Goal: Transaction & Acquisition: Register for event/course

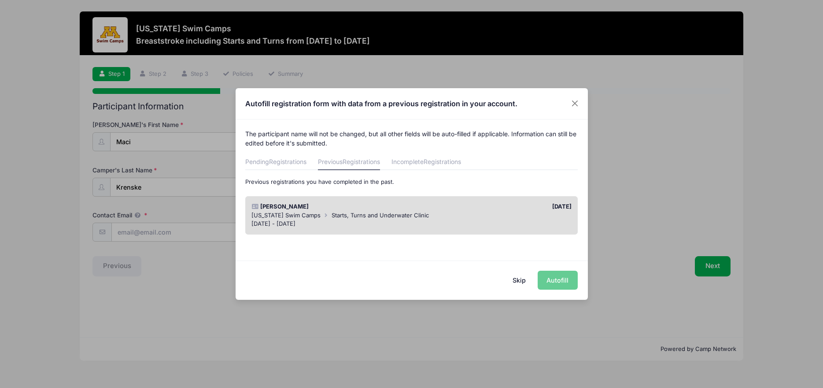
click at [564, 280] on div "Skip Autofill" at bounding box center [412, 279] width 352 height 39
click at [564, 279] on div "Skip Autofill" at bounding box center [412, 279] width 352 height 39
click at [524, 278] on button "Skip" at bounding box center [519, 279] width 31 height 19
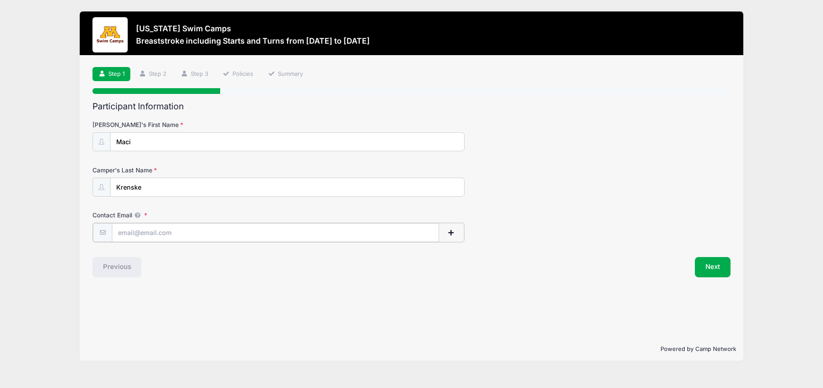
click at [151, 233] on input "Contact Email" at bounding box center [275, 232] width 327 height 19
type input "heather.krenske@gmail.com"
click at [728, 272] on button "Next" at bounding box center [713, 266] width 36 height 20
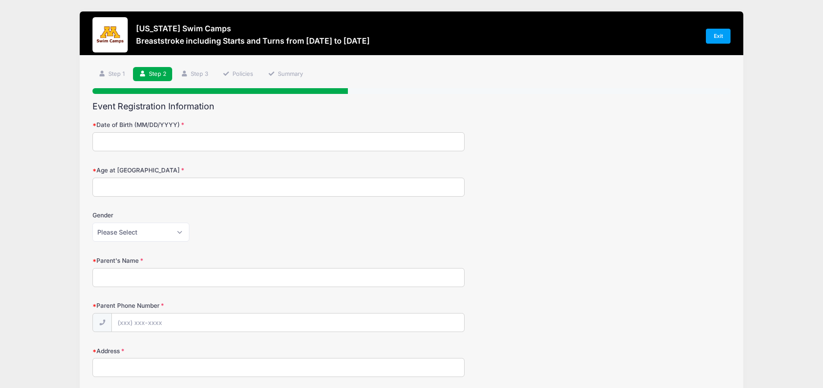
click at [277, 137] on input "Date of Birth (MM/DD/YYYY)" at bounding box center [279, 141] width 372 height 19
type input "12/13/2012"
type input "12"
click at [93, 222] on select "Please Select Female Male" at bounding box center [141, 231] width 97 height 19
select select "Female"
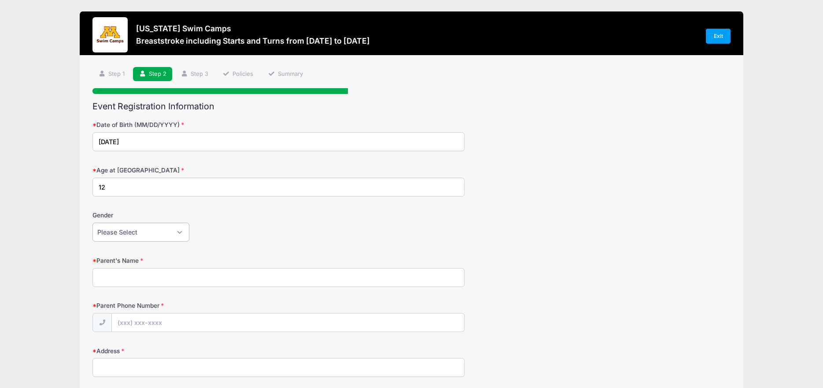
click option "Female" at bounding box center [0, 0] width 0 height 0
click at [133, 274] on input "Parent's Name" at bounding box center [279, 277] width 372 height 19
type input "Heather Krenske"
type input "(507) 491-6388"
type input "407 Riley Drive"
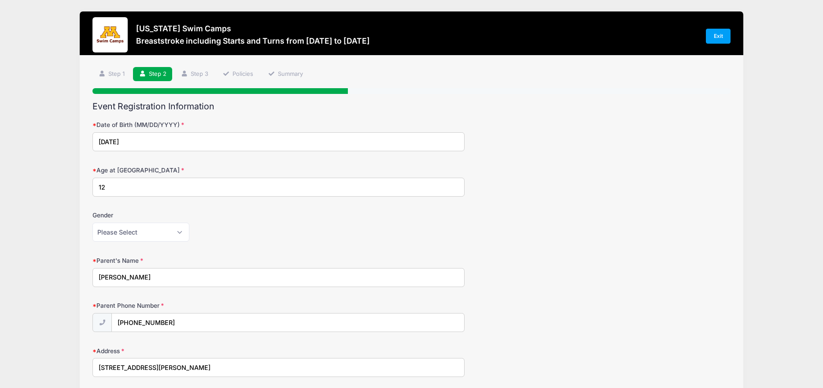
scroll to position [218, 0]
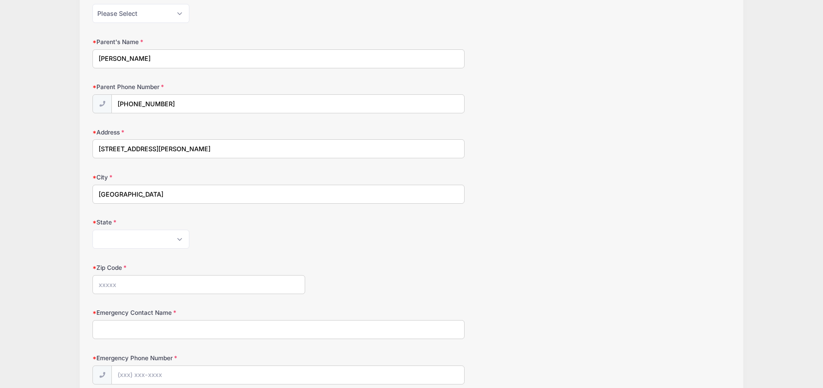
type input "Northfield"
click at [93, 230] on select "Alabama Alaska American Samoa Arizona Arkansas Armed Forces Africa Armed Forces…" at bounding box center [141, 239] width 97 height 19
select select "MN"
click option "Minnesota" at bounding box center [0, 0] width 0 height 0
click at [132, 281] on input "Zip Code" at bounding box center [199, 284] width 213 height 19
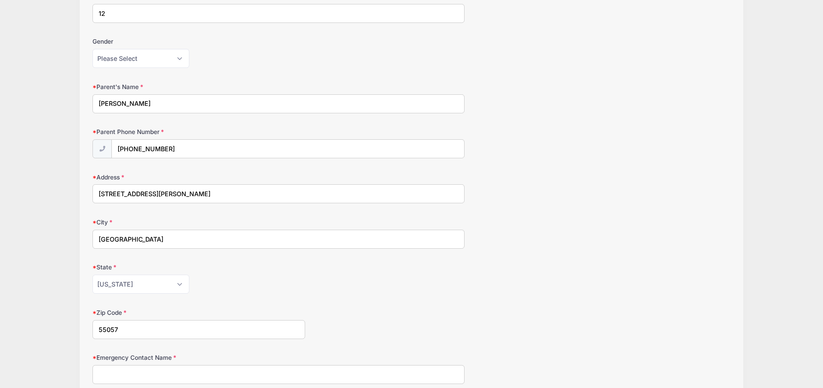
click at [145, 327] on input "55057" at bounding box center [199, 329] width 213 height 19
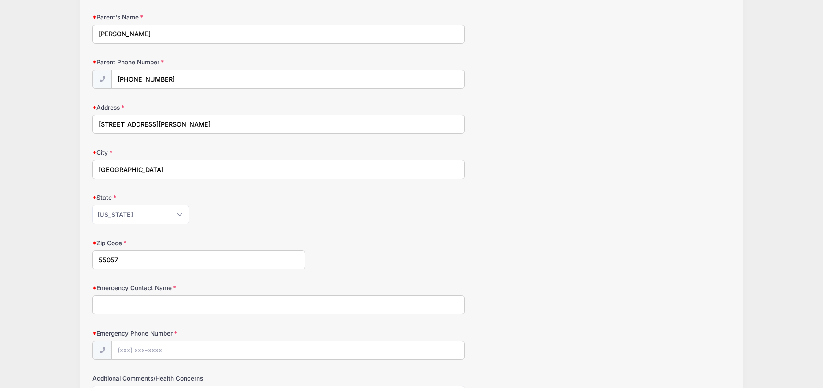
scroll to position [263, 0]
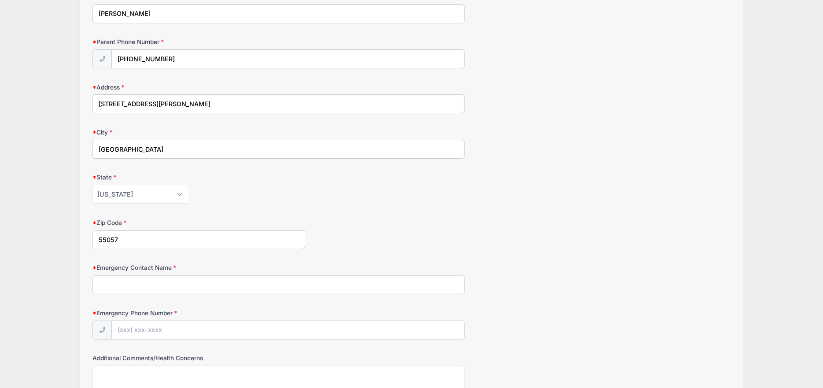
type input "55057"
click at [155, 292] on input "Emergency Contact Name" at bounding box center [279, 284] width 372 height 19
type input "Heather Krenske"
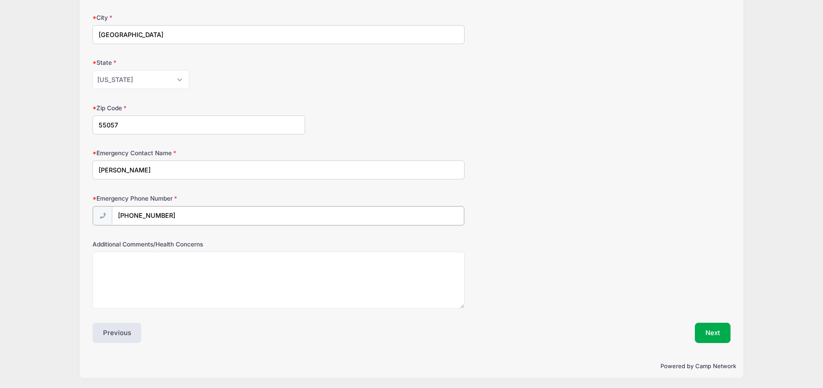
scroll to position [379, 0]
type input "(507) 491-6388"
click at [720, 334] on button "Next" at bounding box center [713, 332] width 36 height 20
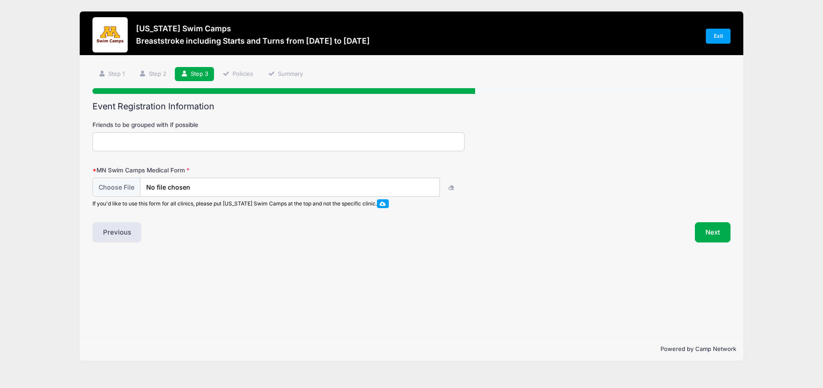
scroll to position [0, 0]
click at [382, 204] on span at bounding box center [383, 203] width 12 height 8
click at [385, 204] on span at bounding box center [383, 203] width 6 height 5
click at [116, 189] on input "file" at bounding box center [266, 187] width 347 height 19
type input "C:\fakepath\UofM Maci.pdf"
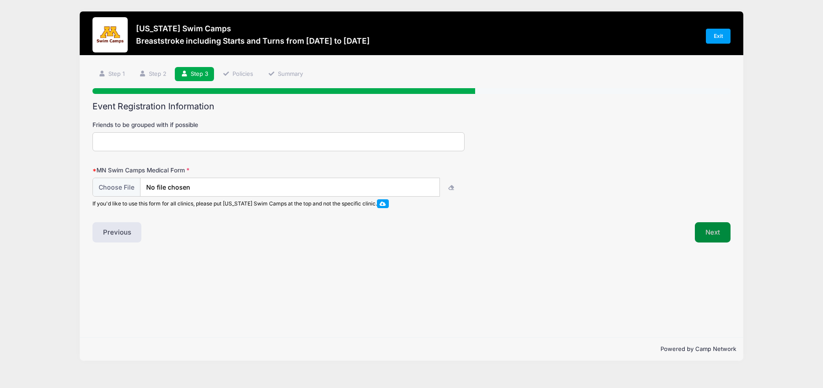
click at [724, 232] on button "Next" at bounding box center [713, 232] width 36 height 20
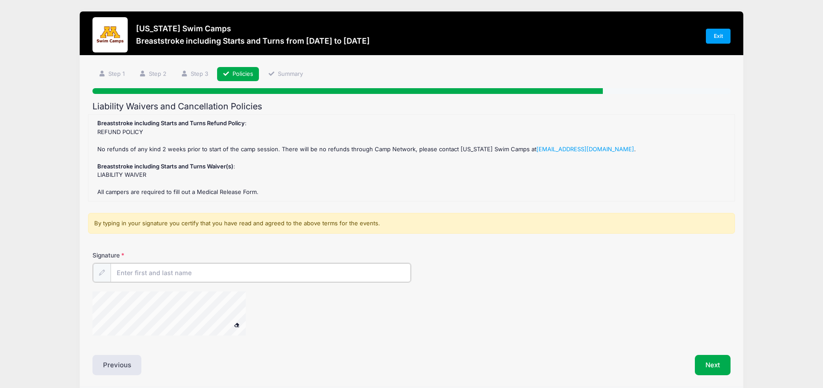
click at [241, 272] on input "Signature" at bounding box center [261, 272] width 301 height 19
type input "Heather Krenske"
click at [107, 274] on div at bounding box center [102, 272] width 18 height 19
click at [230, 325] on button at bounding box center [236, 323] width 15 height 11
click at [724, 355] on button "Next" at bounding box center [713, 364] width 36 height 20
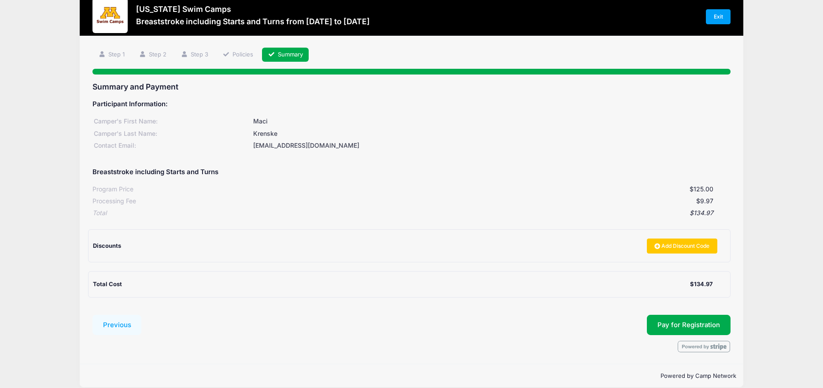
scroll to position [30, 0]
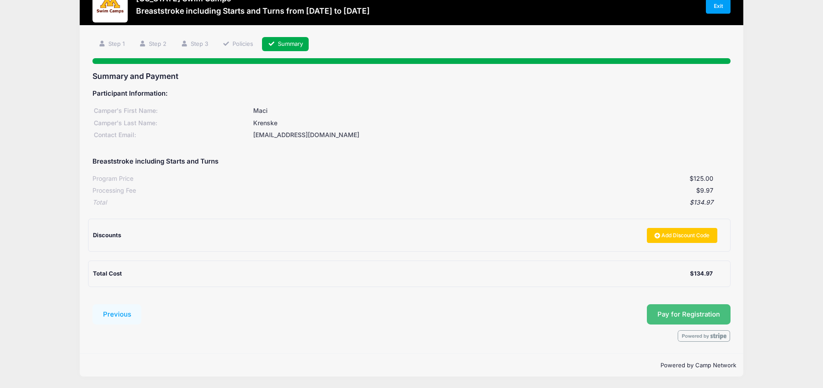
click at [718, 313] on span "Pay for Registration" at bounding box center [689, 314] width 63 height 8
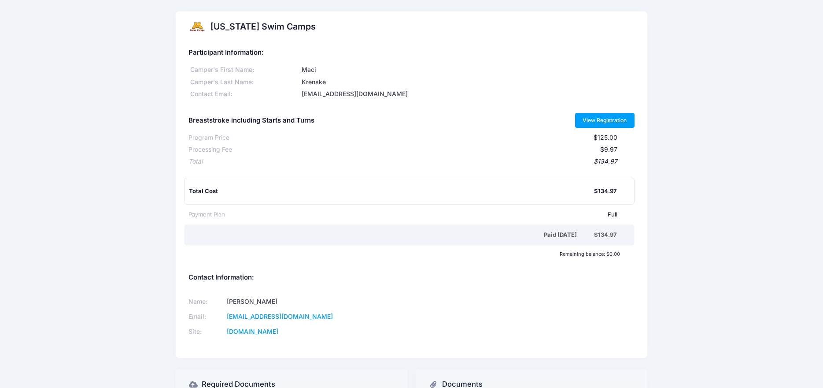
click at [609, 118] on link "View Registration" at bounding box center [604, 120] width 59 height 15
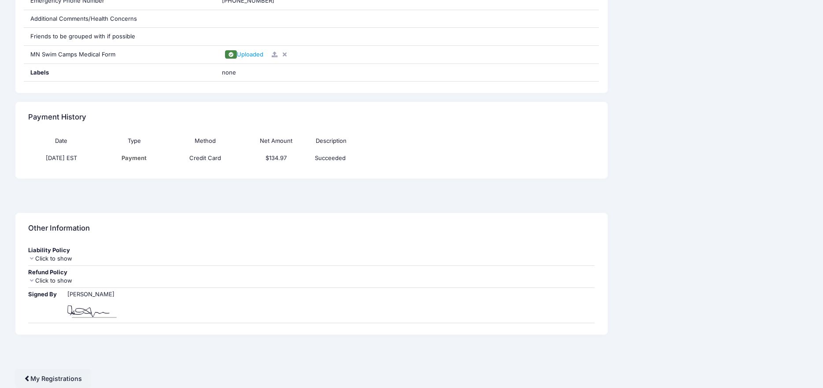
scroll to position [83, 0]
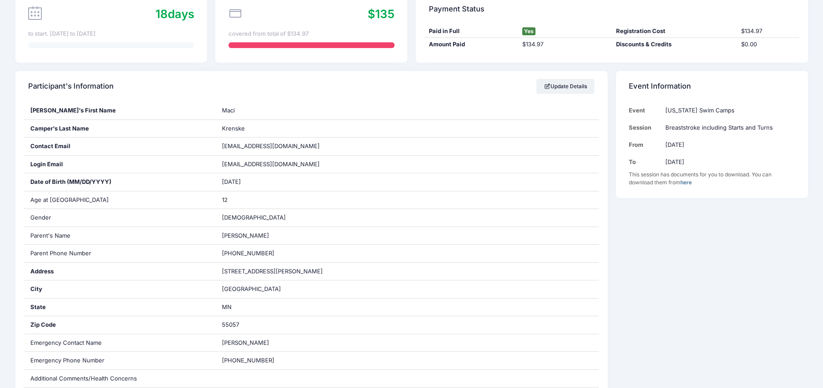
click at [688, 186] on div "This session has documents for you to download. You can download them from here" at bounding box center [712, 178] width 166 height 16
click at [689, 184] on link "here" at bounding box center [686, 182] width 11 height 7
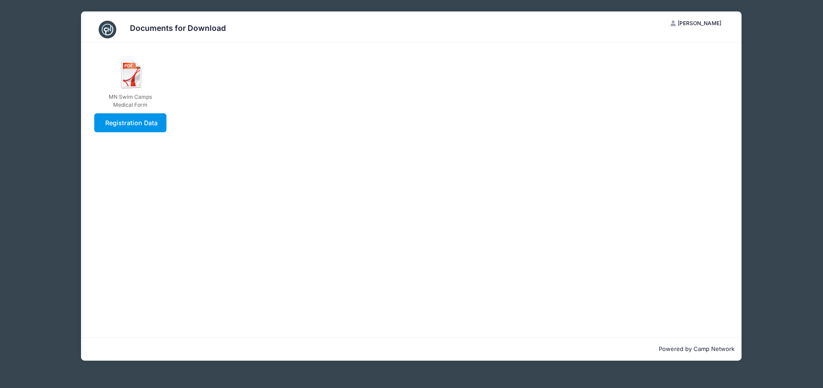
click at [143, 125] on link "Registration Data" at bounding box center [130, 122] width 73 height 19
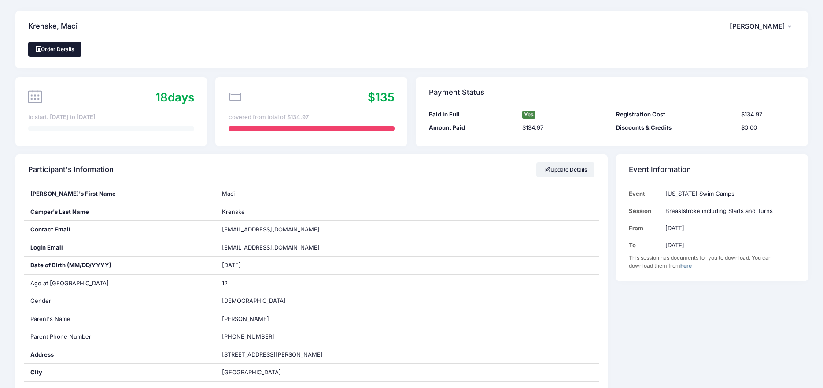
click at [58, 48] on link "Order Details" at bounding box center [55, 49] width 54 height 15
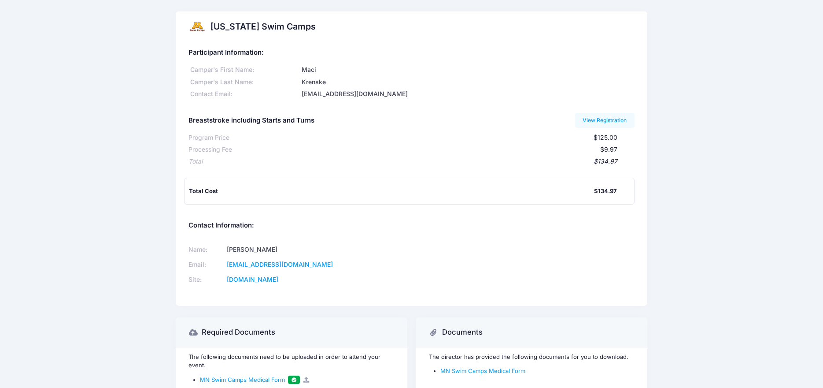
scroll to position [48, 0]
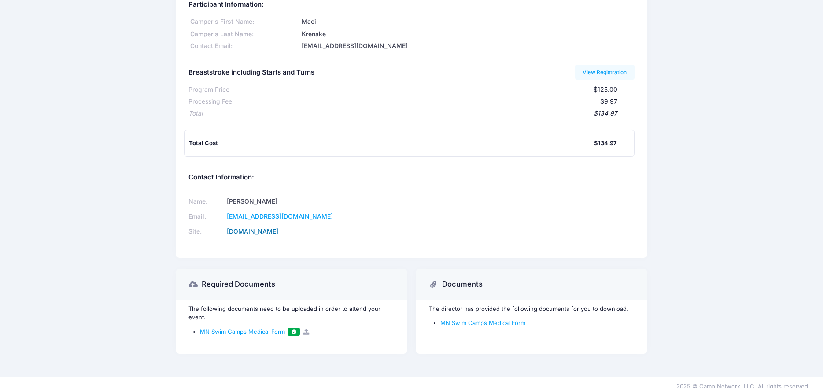
click at [278, 234] on link "[DOMAIN_NAME]" at bounding box center [253, 230] width 52 height 7
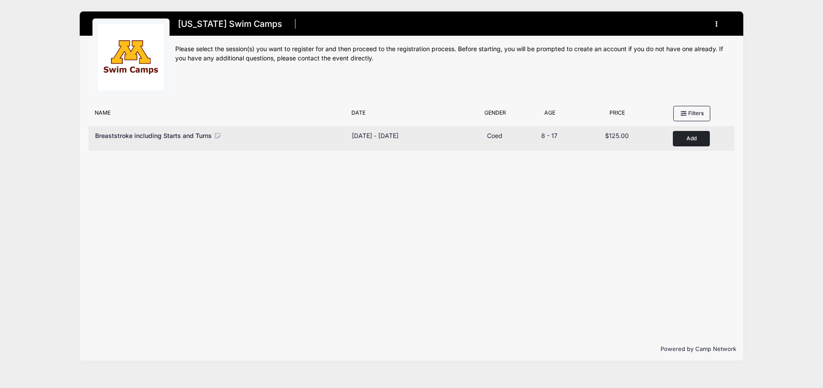
click at [183, 137] on span "Breaststroke including Starts and Turns" at bounding box center [153, 135] width 117 height 7
